Goal: Task Accomplishment & Management: Use online tool/utility

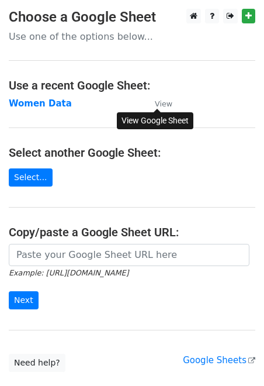
click at [164, 102] on small "View" at bounding box center [164, 103] width 18 height 9
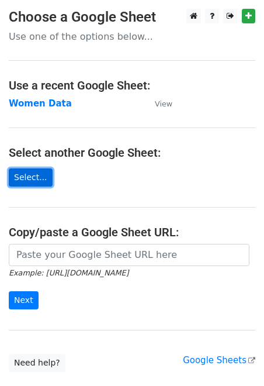
click at [37, 175] on link "Select..." at bounding box center [31, 177] width 44 height 18
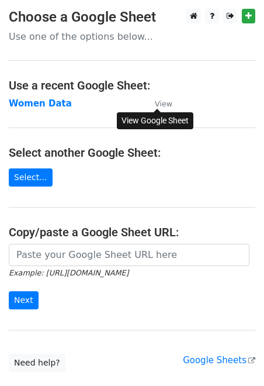
click at [163, 105] on small "View" at bounding box center [164, 103] width 18 height 9
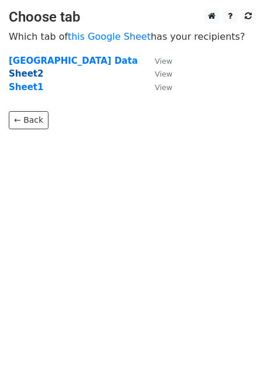
click at [25, 77] on strong "Sheet2" at bounding box center [26, 73] width 34 height 11
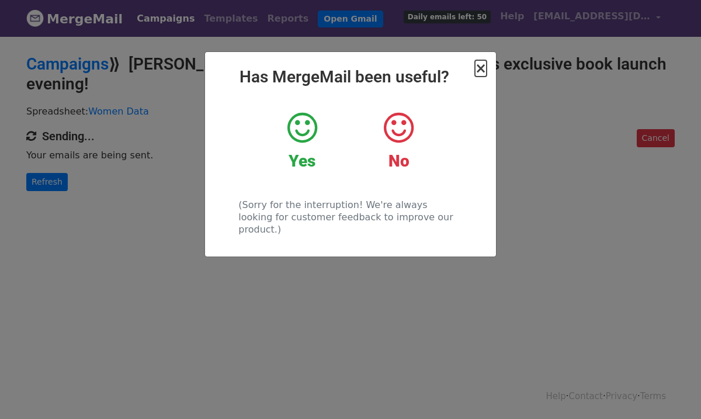
click at [482, 71] on span "×" at bounding box center [481, 68] width 12 height 16
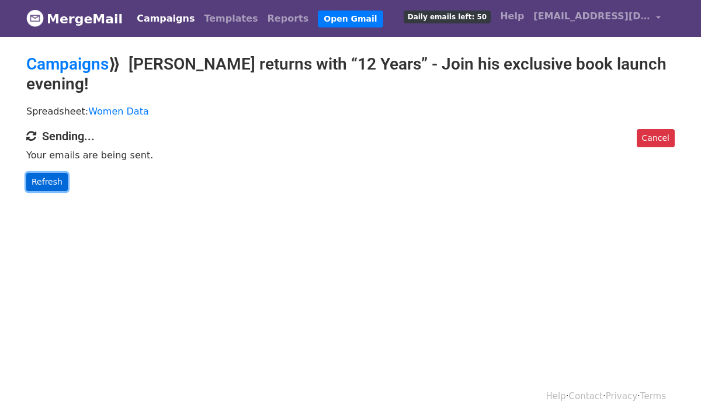
click at [43, 178] on link "Refresh" at bounding box center [46, 182] width 41 height 18
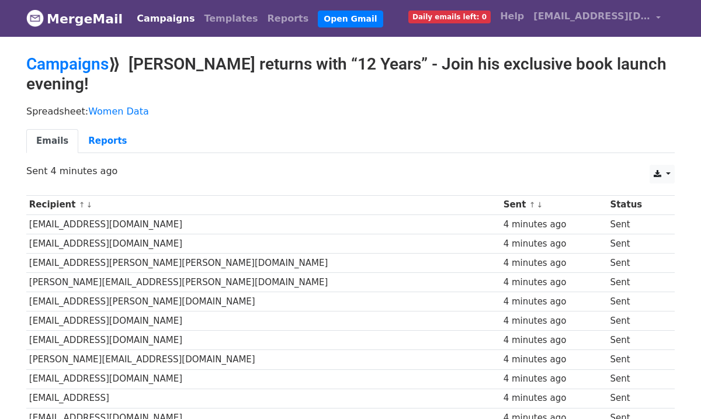
click at [151, 19] on link "Campaigns" at bounding box center [165, 18] width 67 height 23
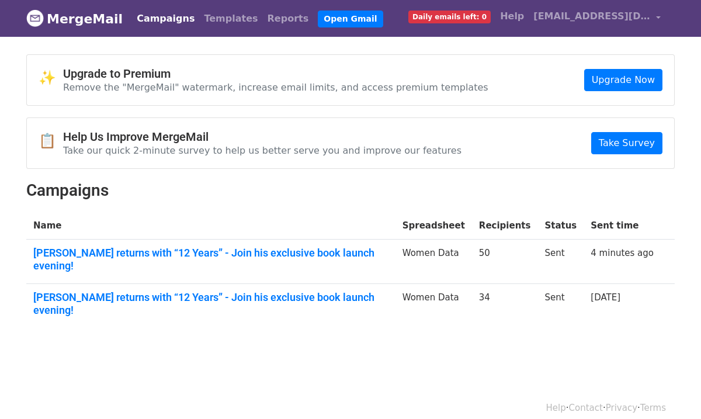
click at [514, 285] on td "34" at bounding box center [505, 306] width 66 height 44
click at [378, 291] on link "Chetan Bhagat returns with “12 Years” - Join his exclusive book launch evening!" at bounding box center [210, 303] width 355 height 25
